Goal: Find specific page/section: Find specific page/section

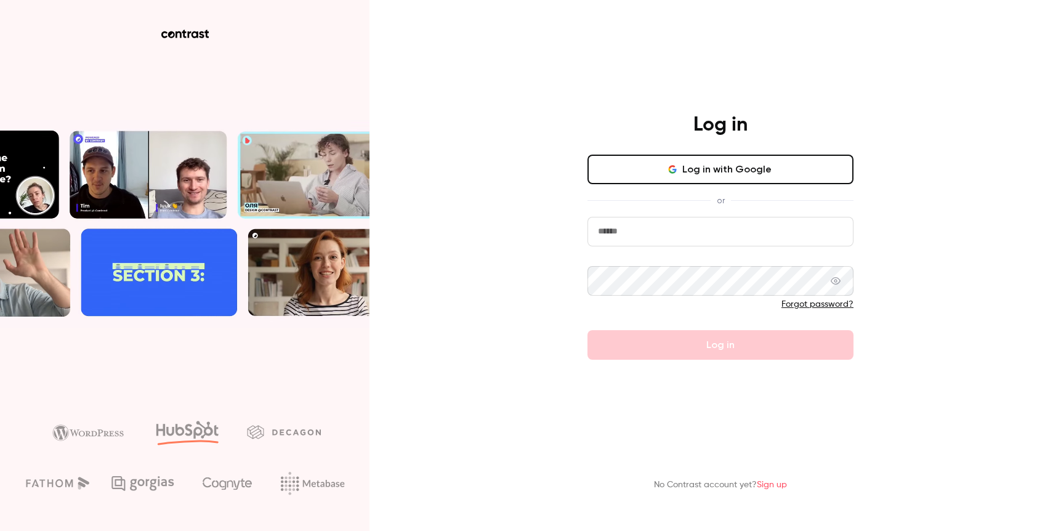
click at [644, 239] on input "email" at bounding box center [721, 232] width 266 height 30
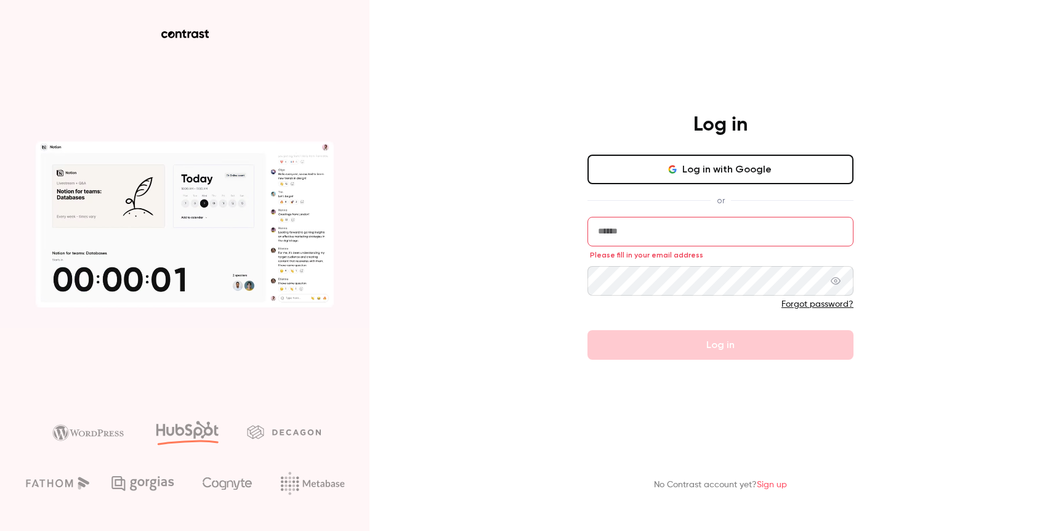
type input "**********"
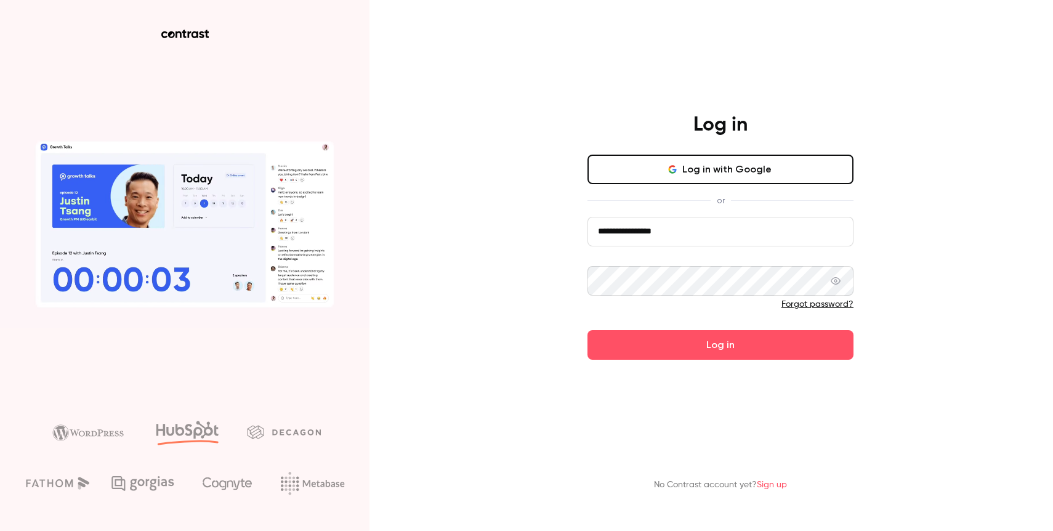
click at [588, 330] on button "Log in" at bounding box center [721, 345] width 266 height 30
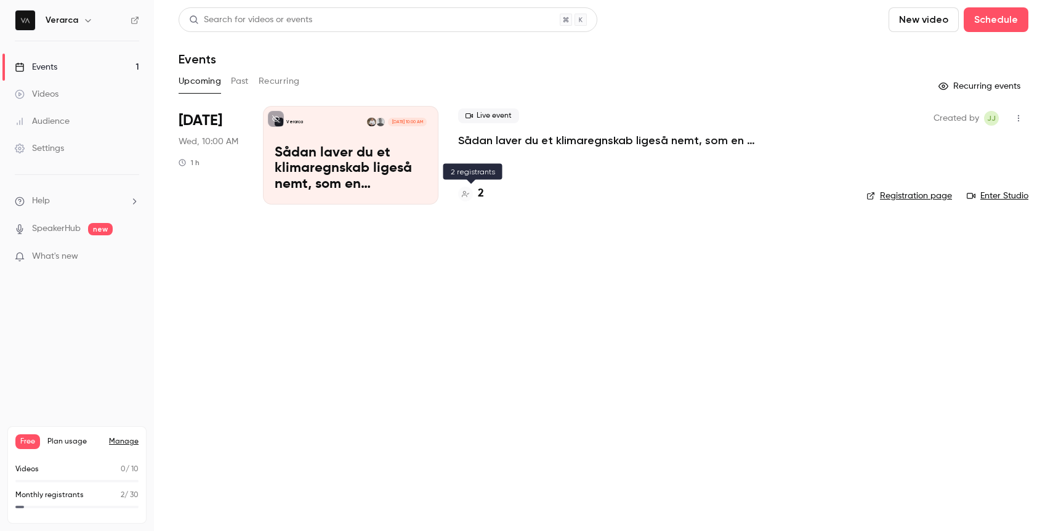
click at [474, 195] on div "2" at bounding box center [471, 193] width 26 height 17
